Goal: Transaction & Acquisition: Purchase product/service

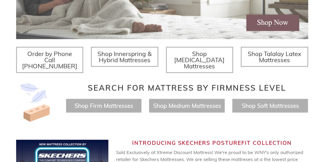
scroll to position [176, 0]
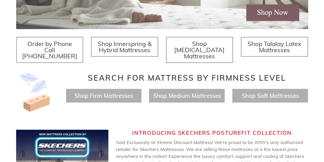
click at [128, 96] on h4 "Shop Firm Mattresses" at bounding box center [104, 96] width 76 height 14
click at [122, 92] on span "Shop Firm Mattresses" at bounding box center [103, 95] width 59 height 7
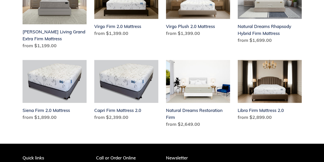
scroll to position [621, 0]
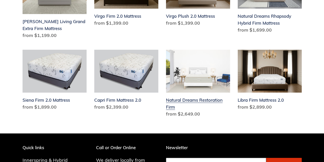
click at [225, 50] on link "Natural Dreams Restoration Firm" at bounding box center [198, 84] width 64 height 69
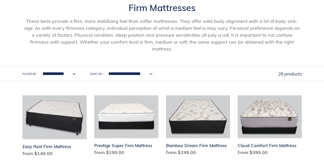
scroll to position [0, 0]
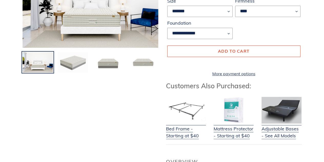
scroll to position [120, 0]
